Goal: Information Seeking & Learning: Find specific fact

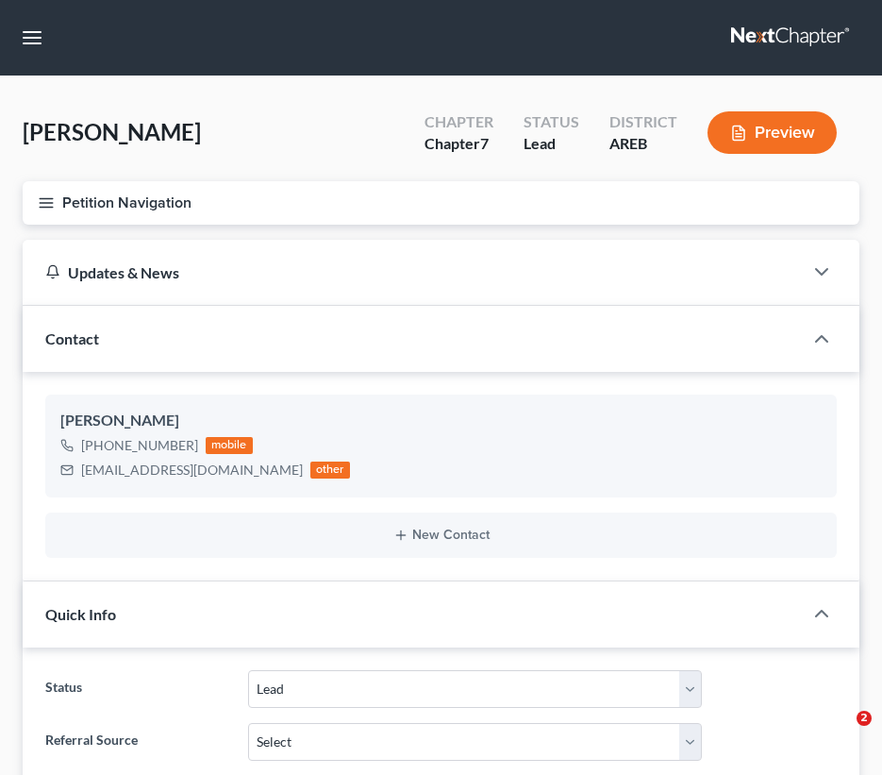
select select "10"
select select "0"
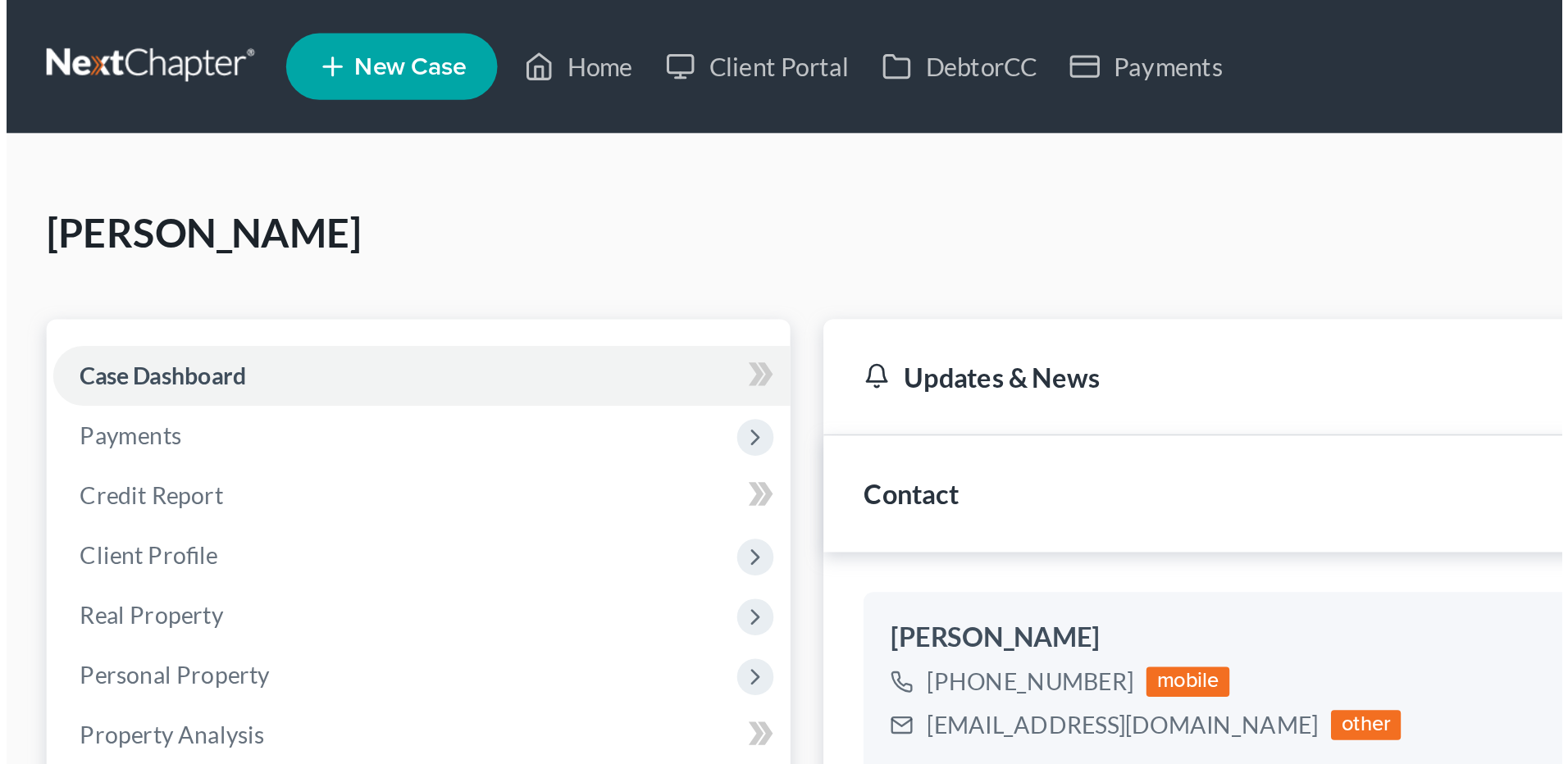
scroll to position [933, 0]
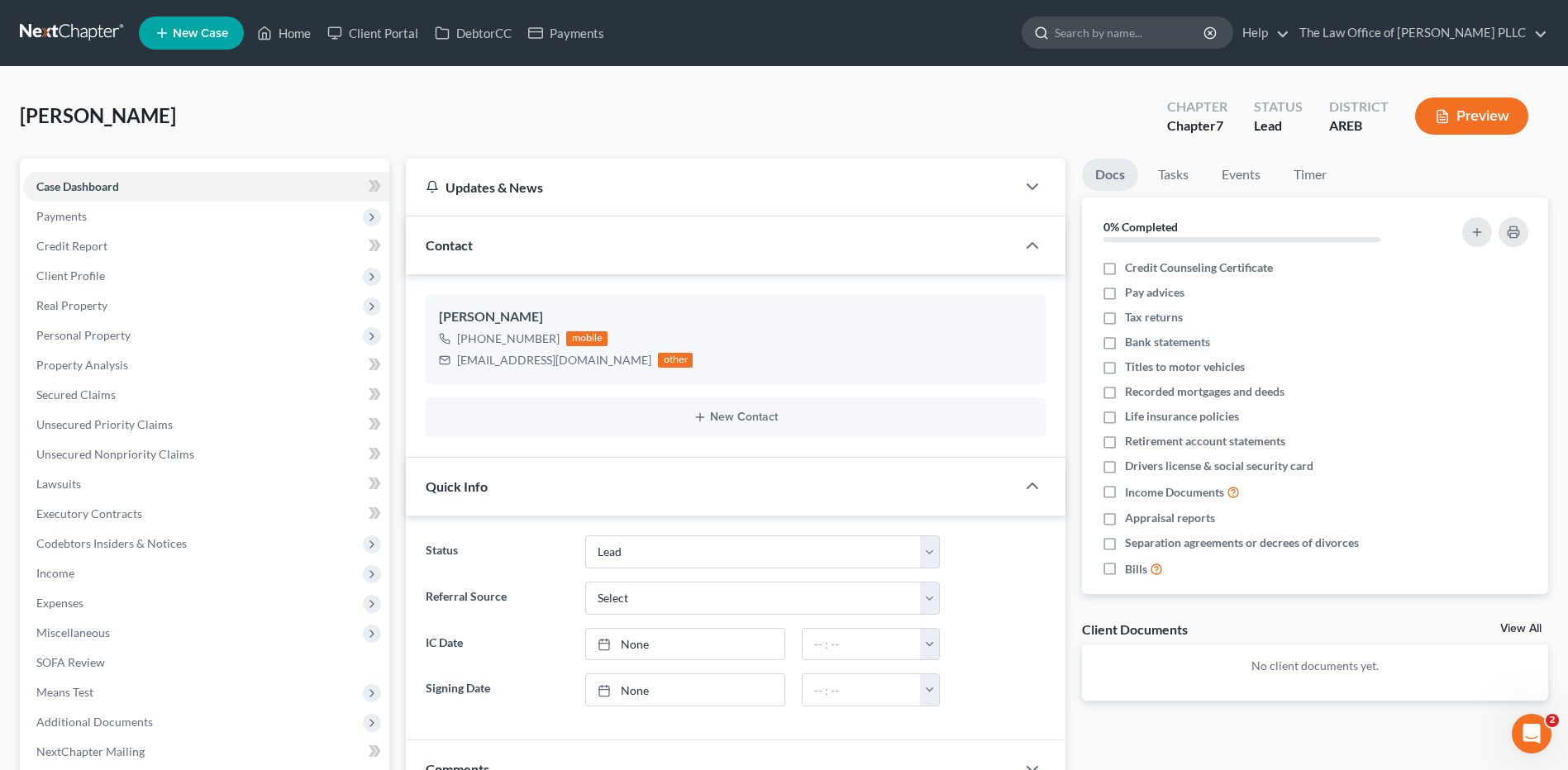
click at [772, 38] on input "search" at bounding box center [1130, 32] width 152 height 31
type input "[PERSON_NAME]"
